Goal: Transaction & Acquisition: Purchase product/service

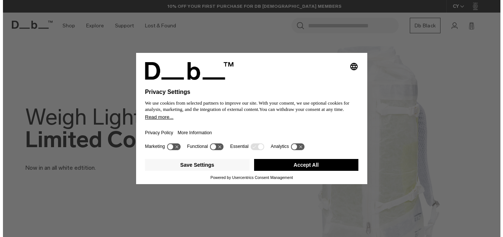
scroll to position [561, 0]
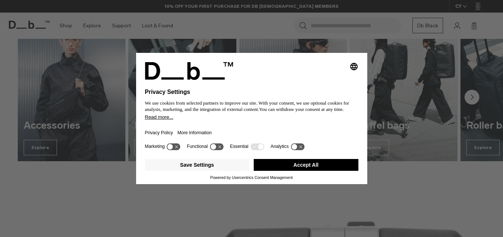
drag, startPoint x: 500, startPoint y: 28, endPoint x: 497, endPoint y: 91, distance: 63.7
click at [319, 163] on button "Accept All" at bounding box center [306, 165] width 105 height 12
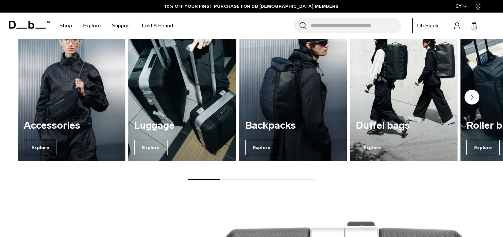
click at [300, 167] on div "Accessories Explore Luggage Explore Backpacks Explore Duffel bags Explore" at bounding box center [251, 98] width 503 height 164
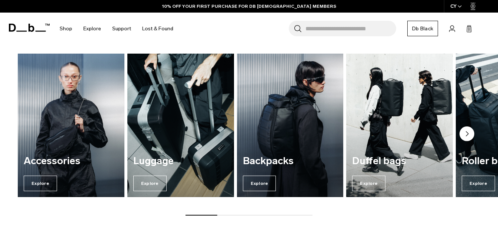
scroll to position [503, 0]
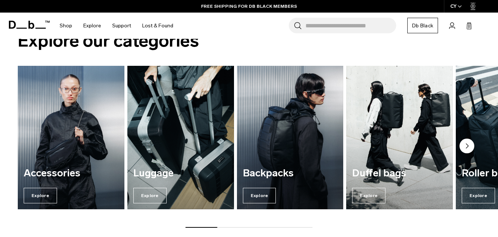
drag, startPoint x: 199, startPoint y: 227, endPoint x: 220, endPoint y: 226, distance: 20.4
click at [220, 226] on div "Accessories Explore Luggage Explore Backpacks Explore Duffel bags Explore" at bounding box center [249, 147] width 498 height 162
click at [253, 228] on div "Explore our categories Accessories Explore Luggage Explore Backpacks Explore Du…" at bounding box center [249, 131] width 498 height 242
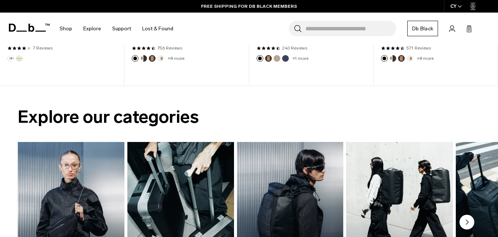
scroll to position [538, 0]
